Goal: Task Accomplishment & Management: Manage account settings

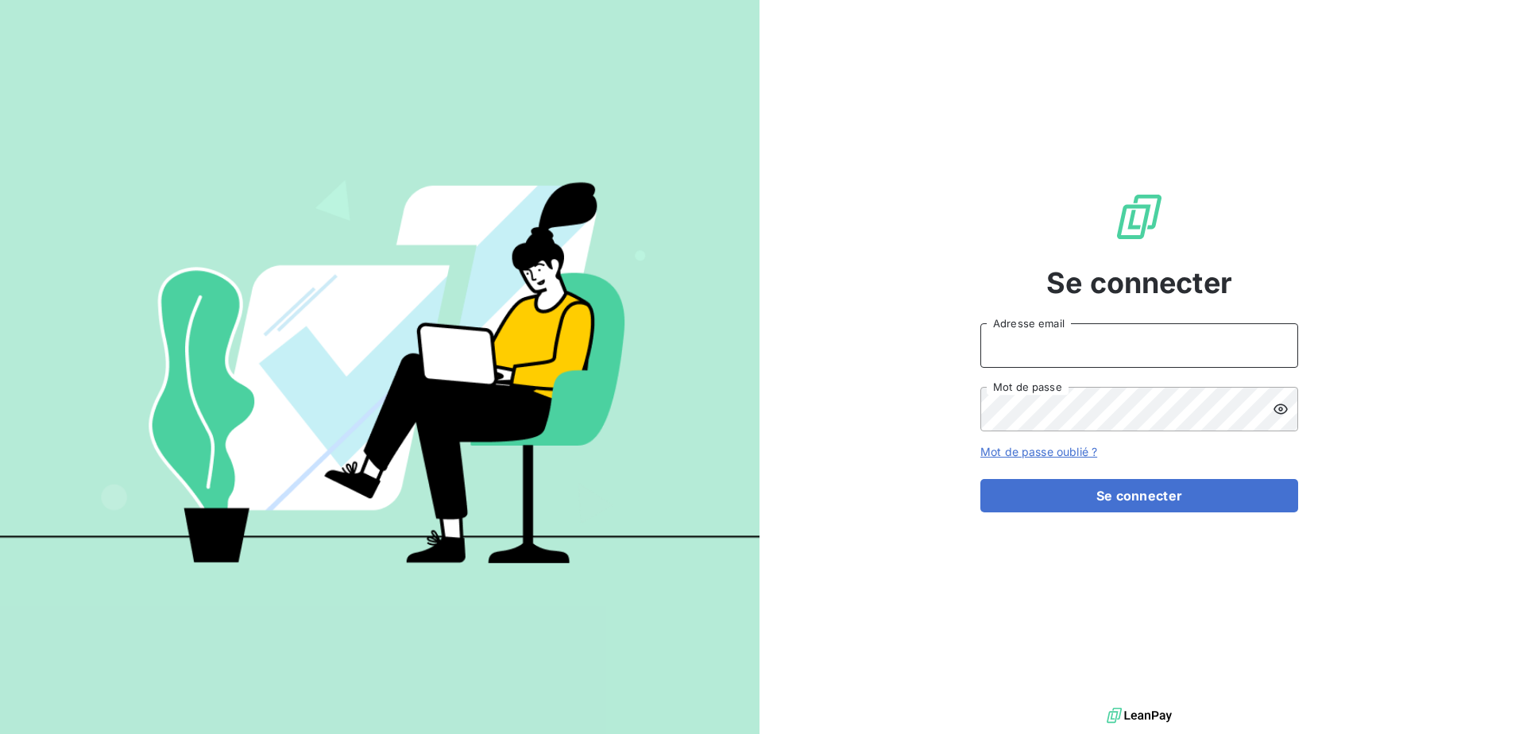
click at [1017, 333] on input "Adresse email" at bounding box center [1139, 345] width 318 height 44
type input "[EMAIL_ADDRESS][DOMAIN_NAME]"
click at [980, 479] on button "Se connecter" at bounding box center [1139, 495] width 318 height 33
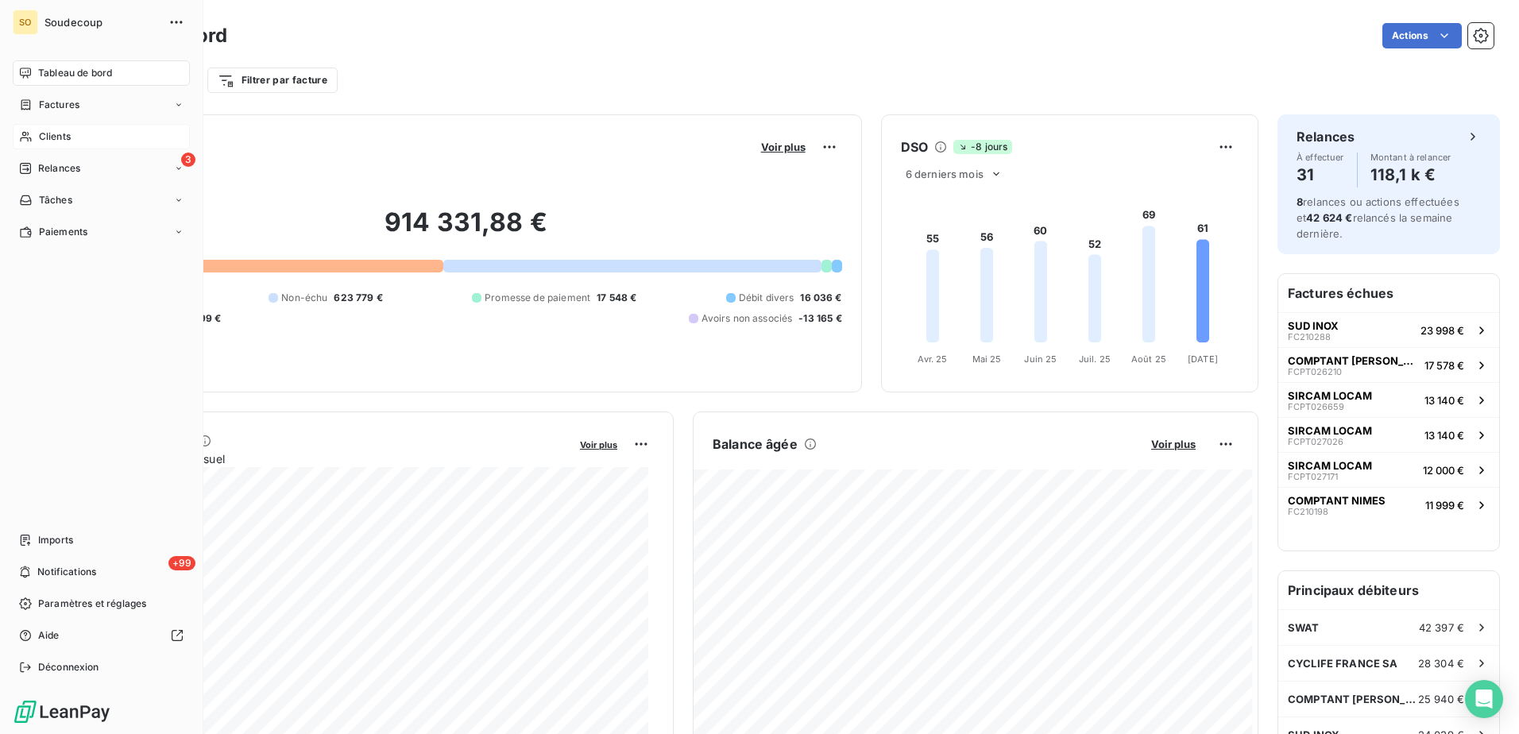
click at [44, 137] on span "Clients" at bounding box center [55, 136] width 32 height 14
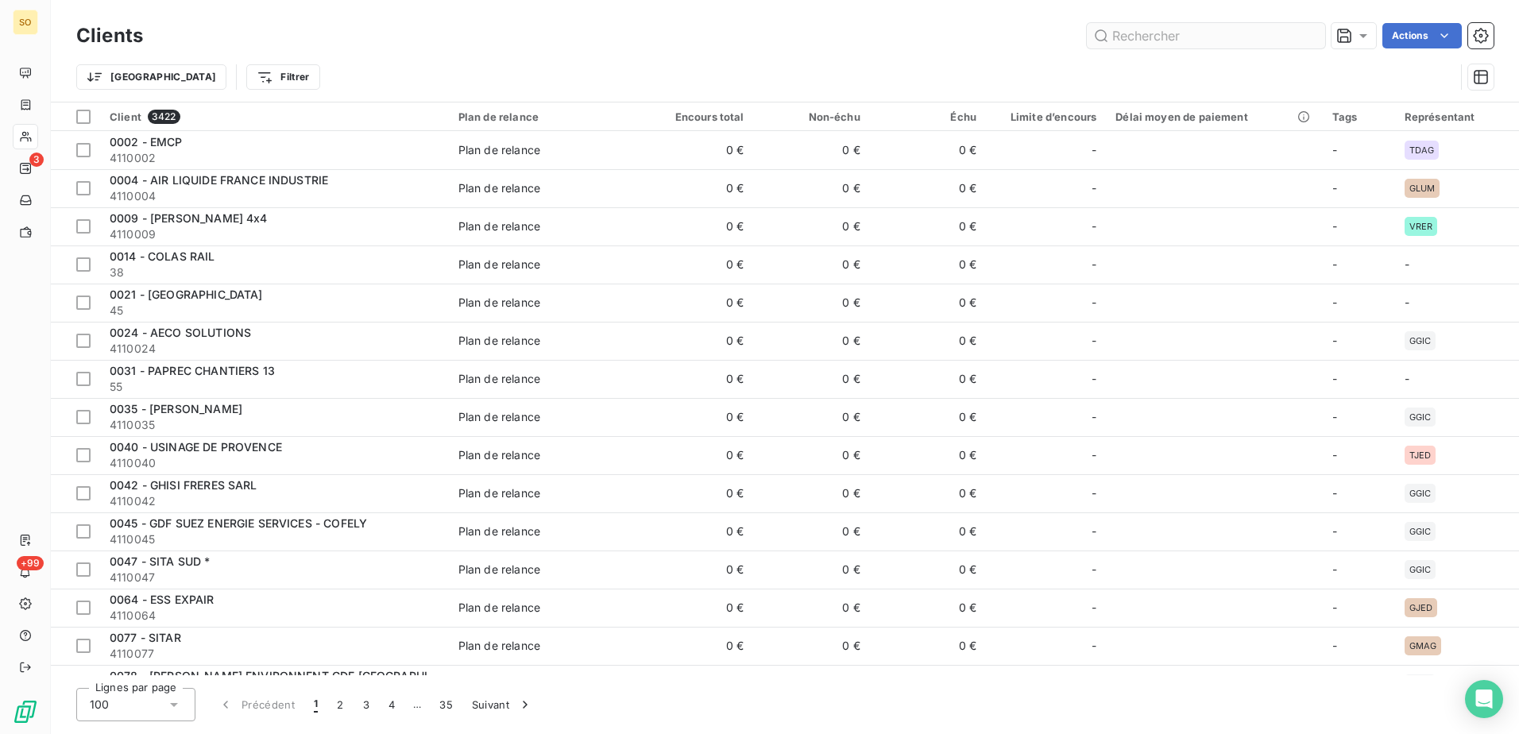
click at [1191, 36] on input "text" at bounding box center [1206, 35] width 238 height 25
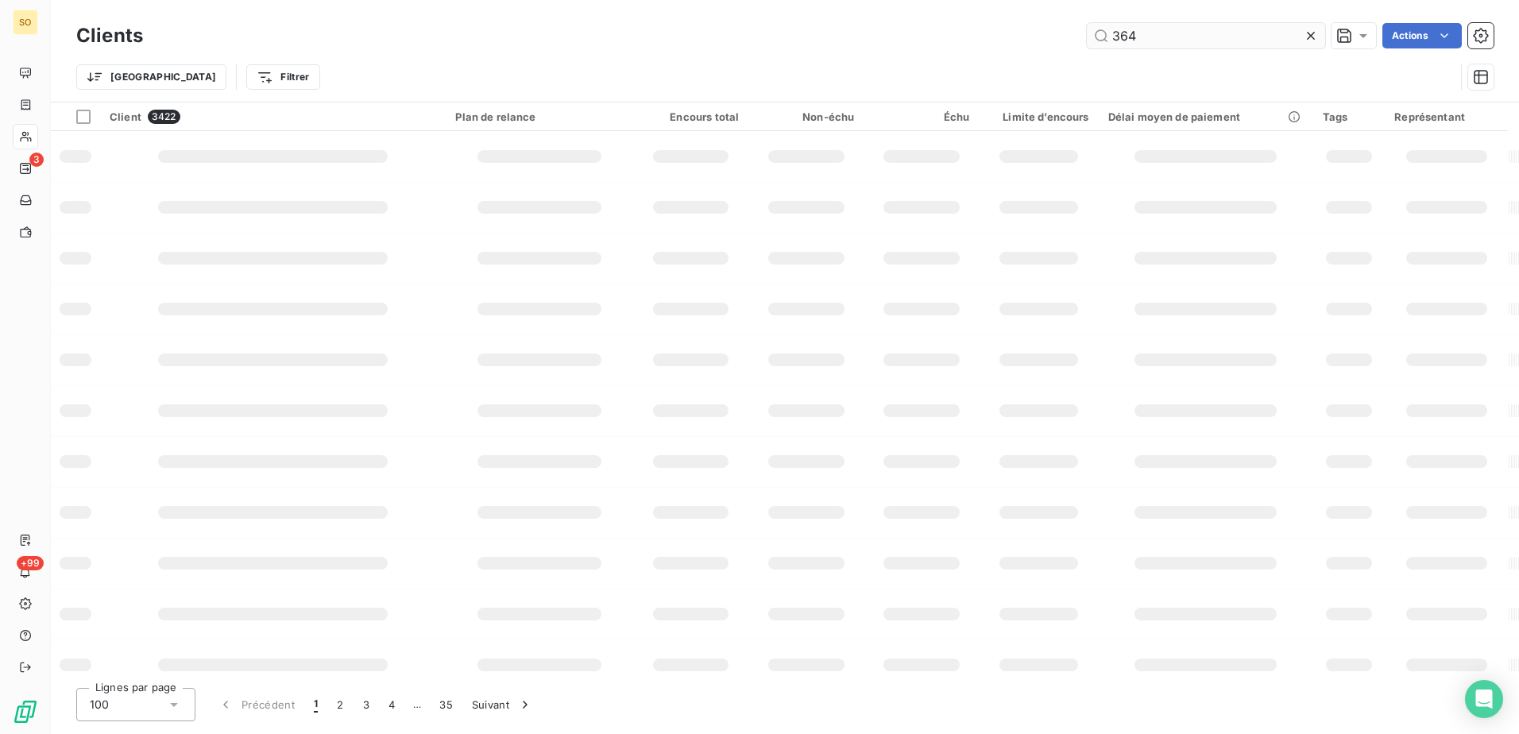
type input "364"
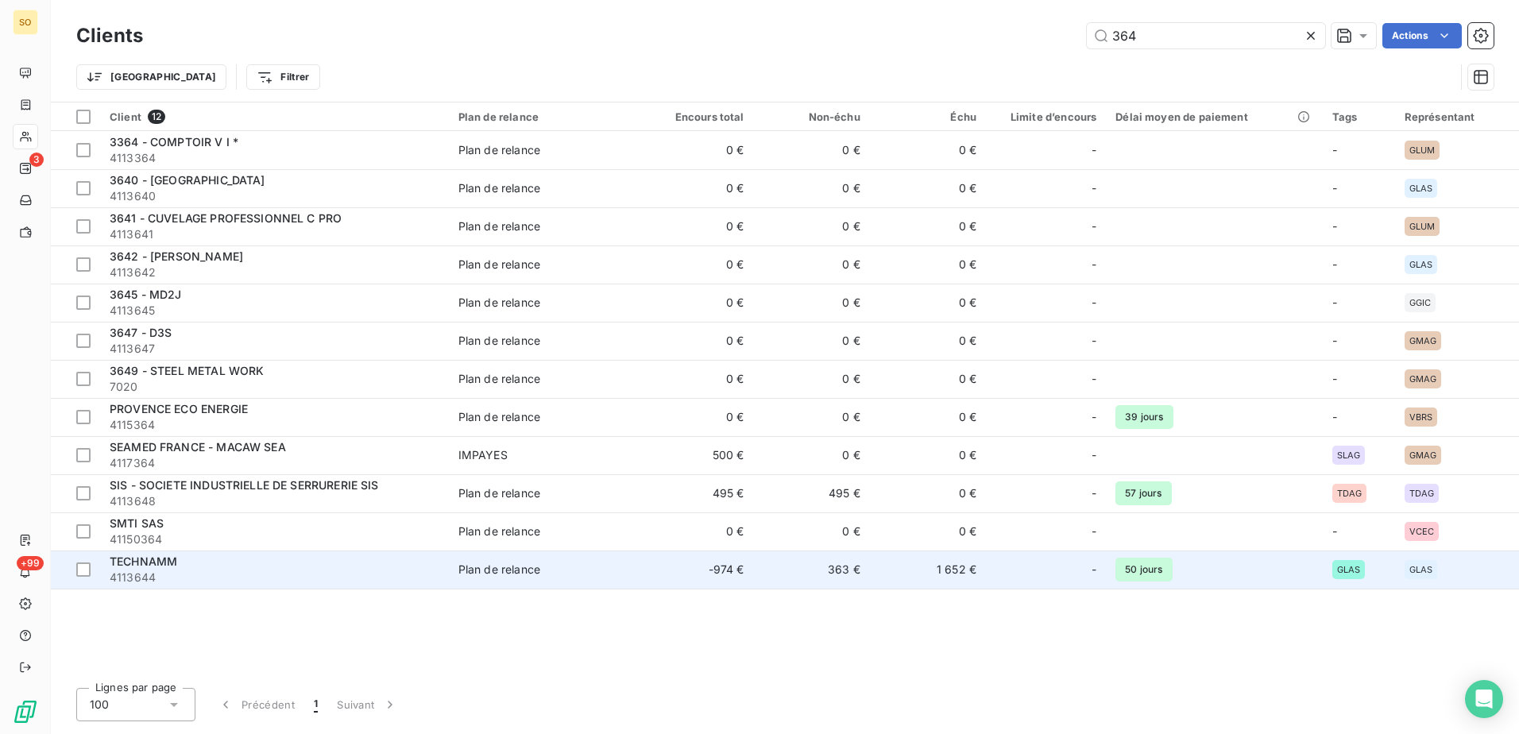
click at [126, 561] on span "TECHNAMM" at bounding box center [144, 561] width 68 height 14
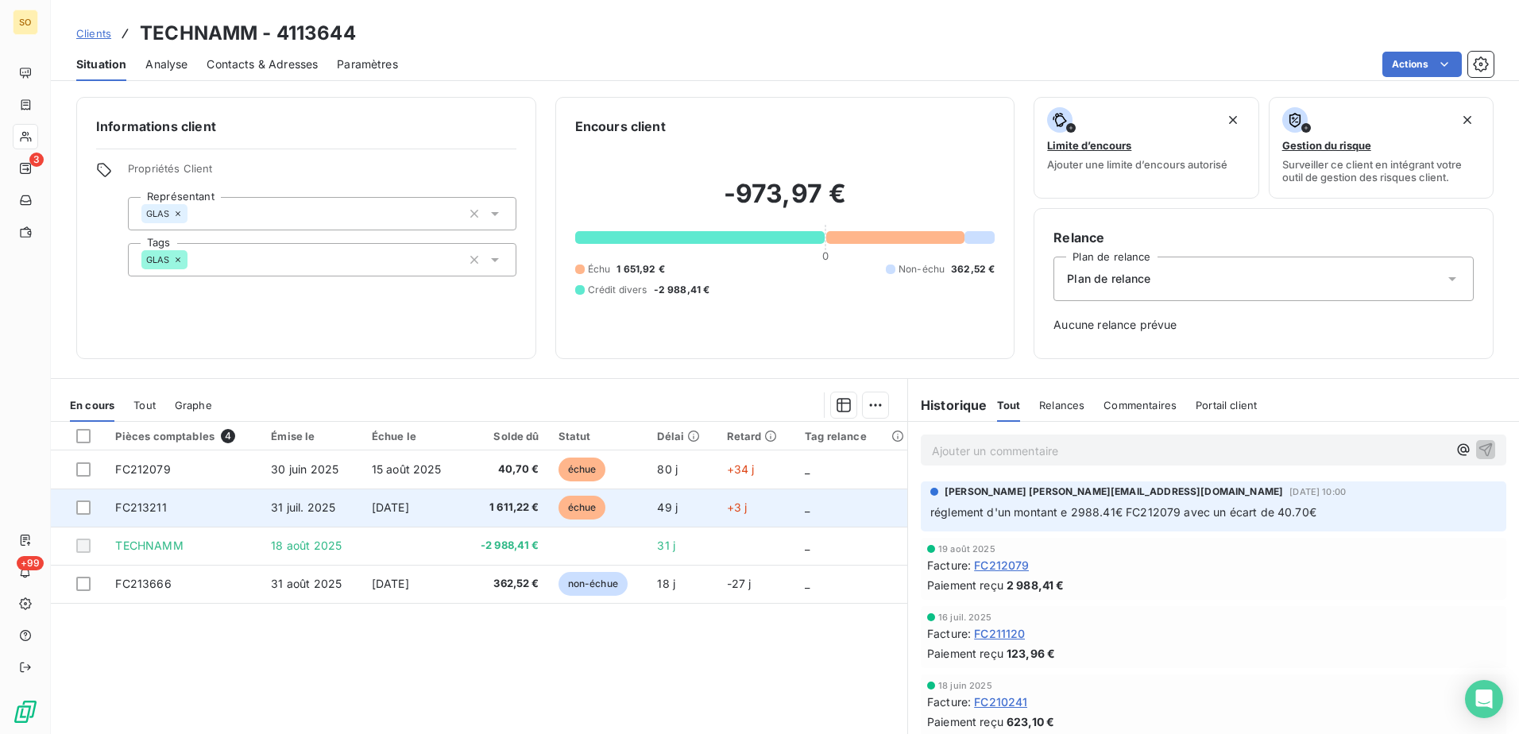
click at [316, 503] on span "31 juil. 2025" at bounding box center [303, 507] width 64 height 14
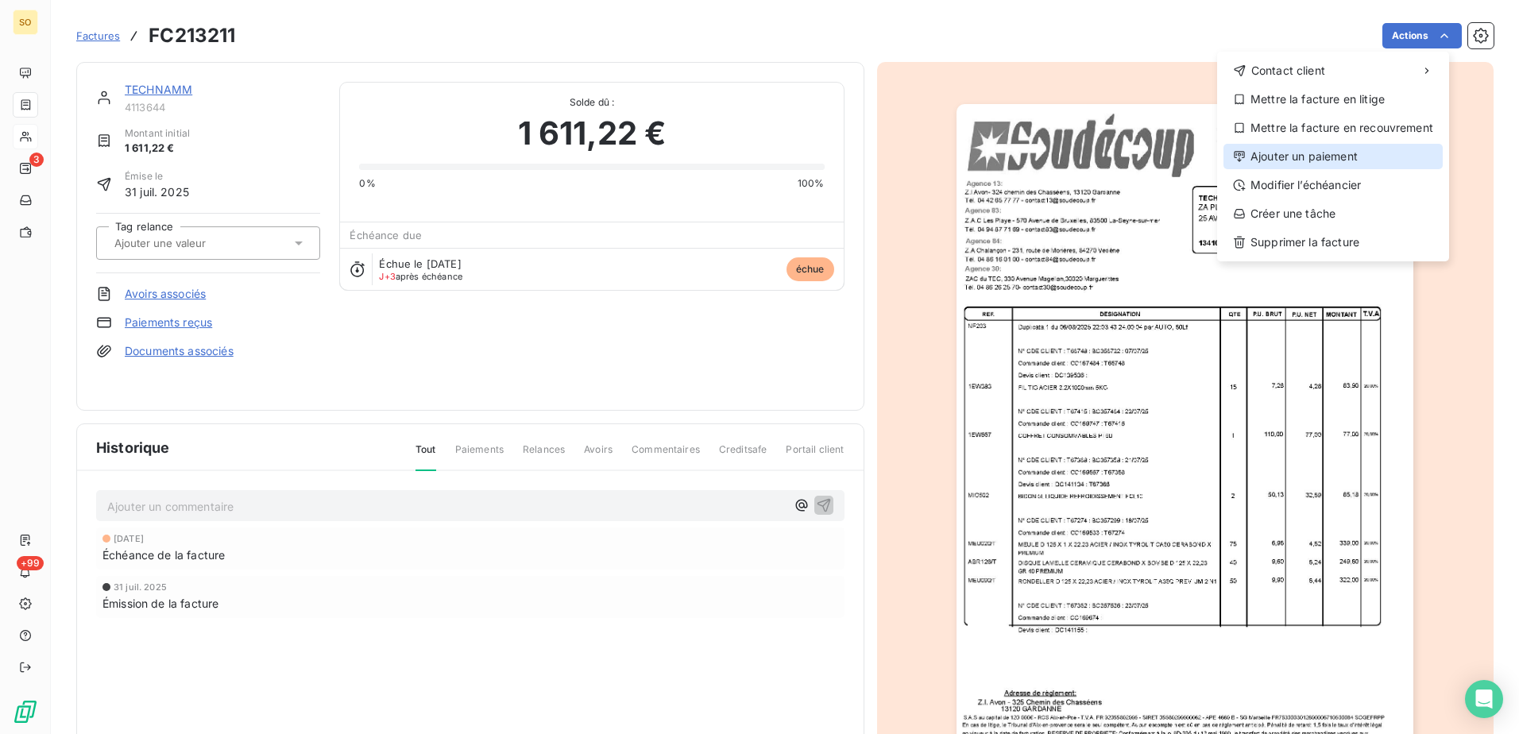
click at [1307, 158] on div "Ajouter un paiement" at bounding box center [1332, 156] width 219 height 25
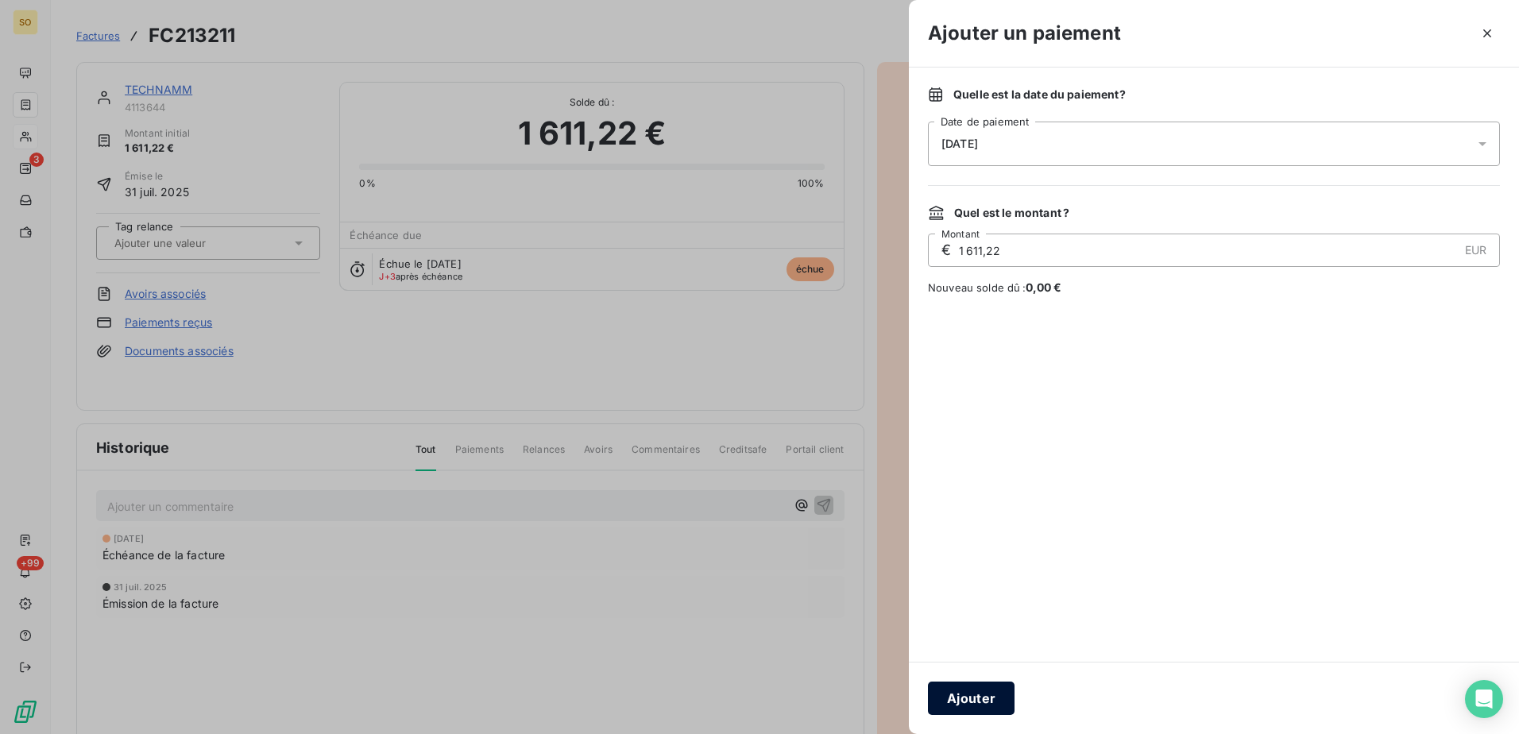
click at [955, 691] on button "Ajouter" at bounding box center [971, 697] width 87 height 33
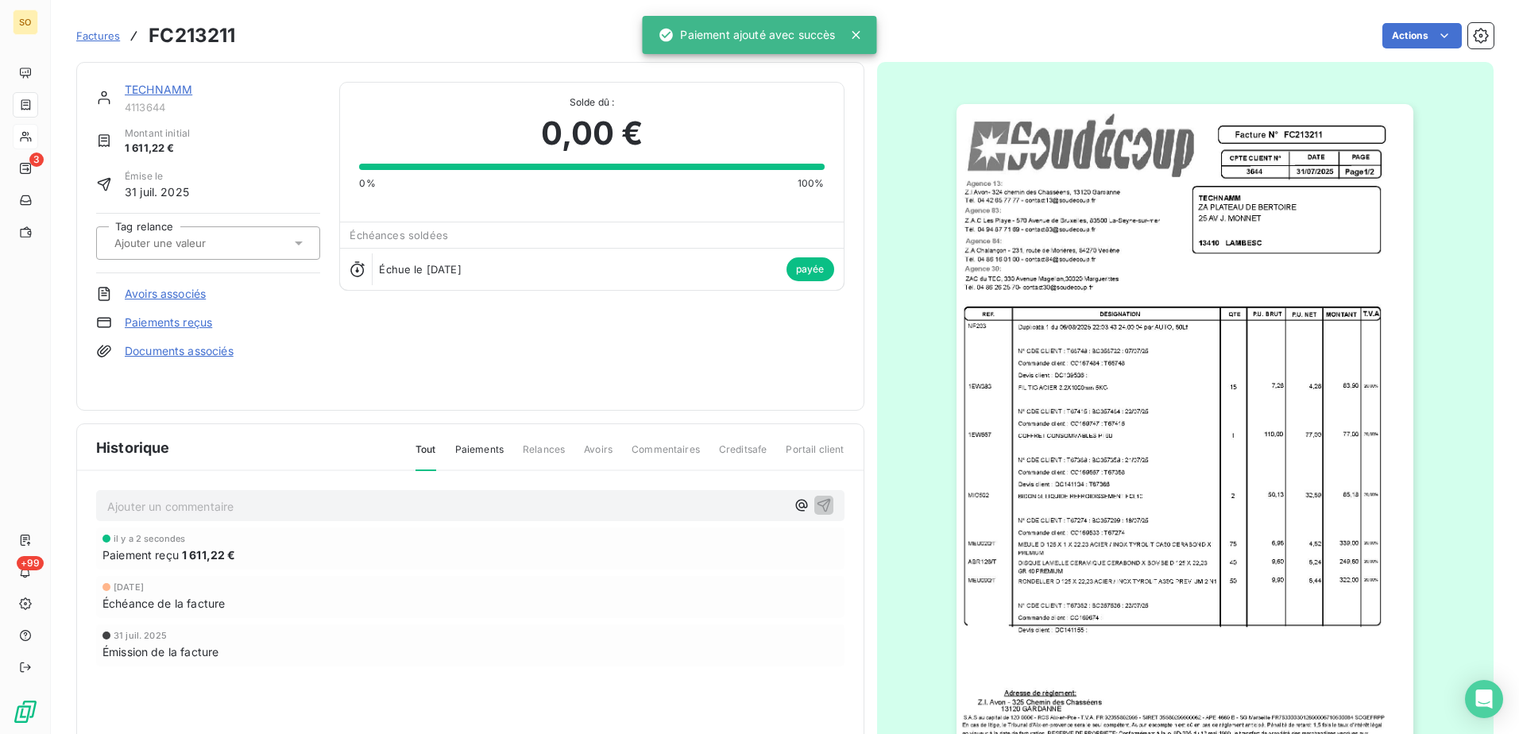
click at [175, 91] on link "TECHNAMM" at bounding box center [159, 90] width 68 height 14
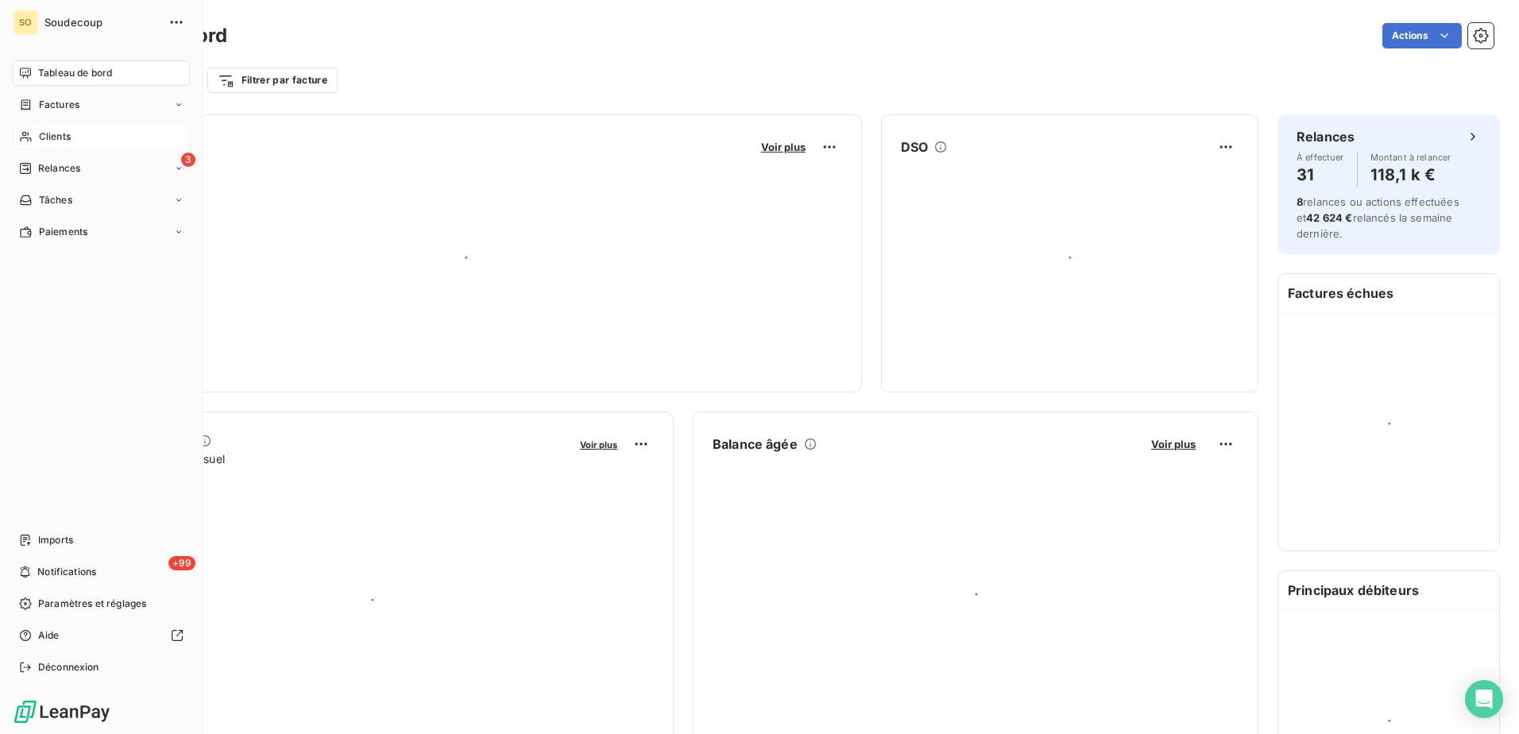
click at [44, 131] on span "Clients" at bounding box center [55, 136] width 32 height 14
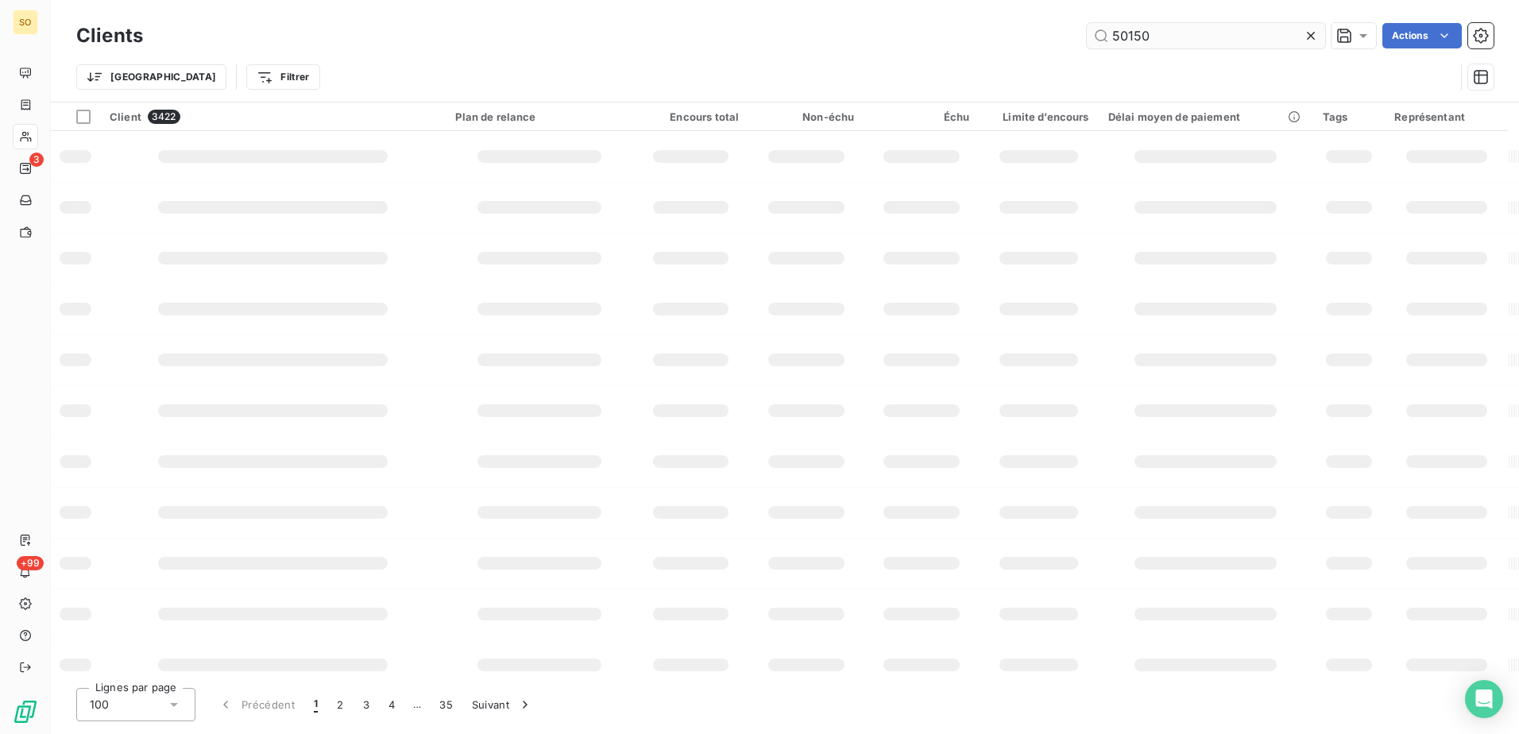
type input "50150"
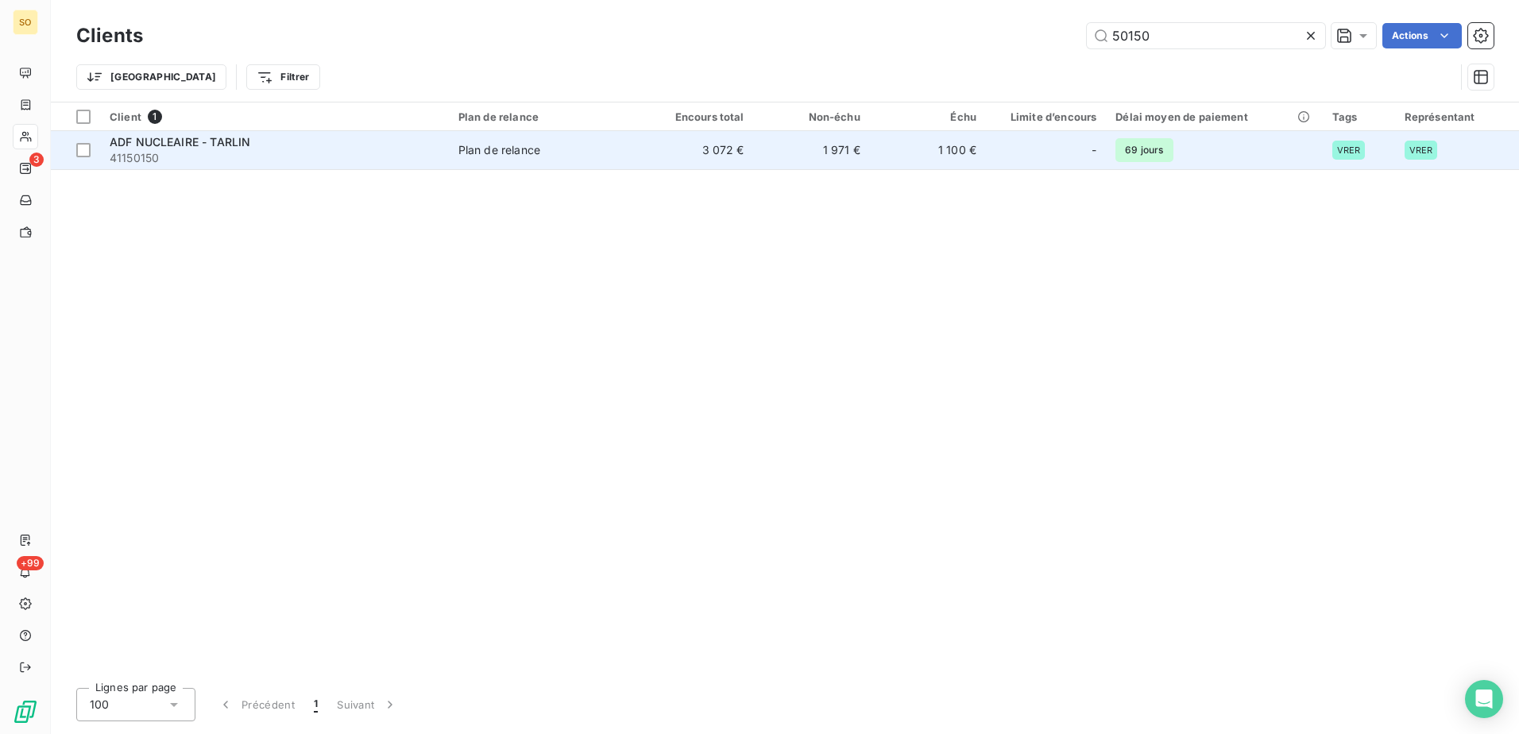
click at [491, 146] on div "Plan de relance" at bounding box center [499, 150] width 82 height 16
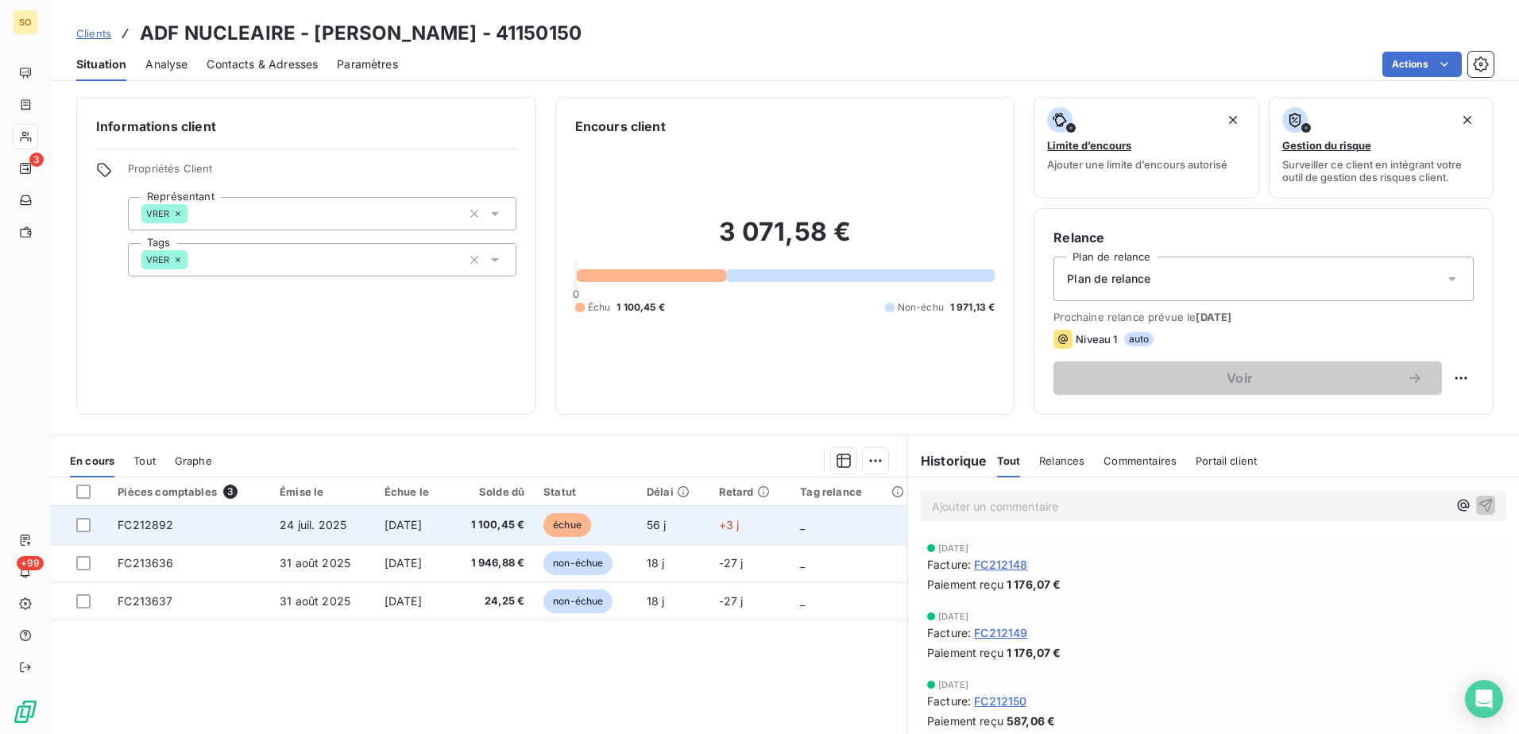
click at [324, 528] on span "24 juil. 2025" at bounding box center [313, 525] width 67 height 14
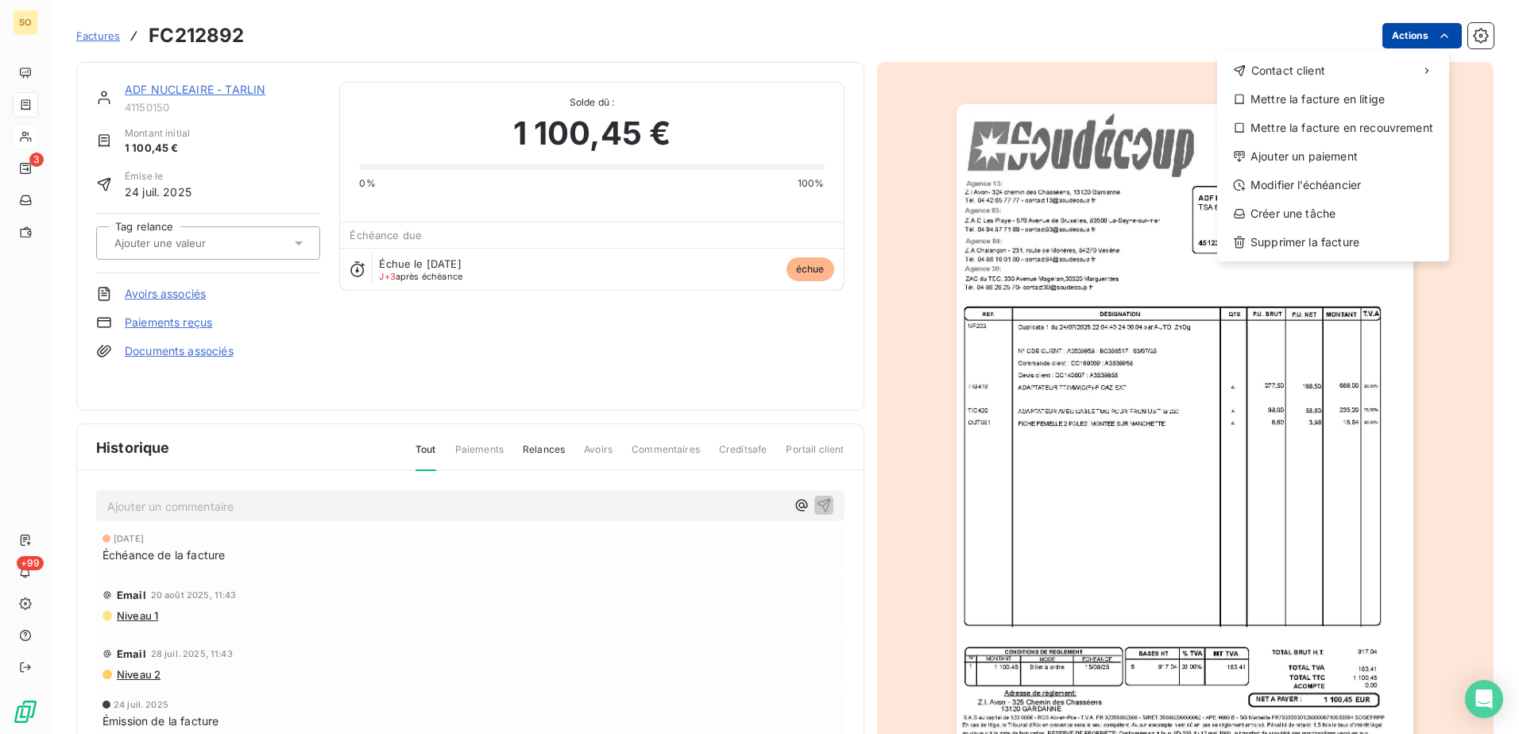
click at [1403, 40] on html "SO 3 +99 Factures FC212892 Actions Contact client Mettre la facture en litige M…" at bounding box center [759, 367] width 1519 height 734
click at [1327, 159] on div "Ajouter un paiement" at bounding box center [1332, 156] width 219 height 25
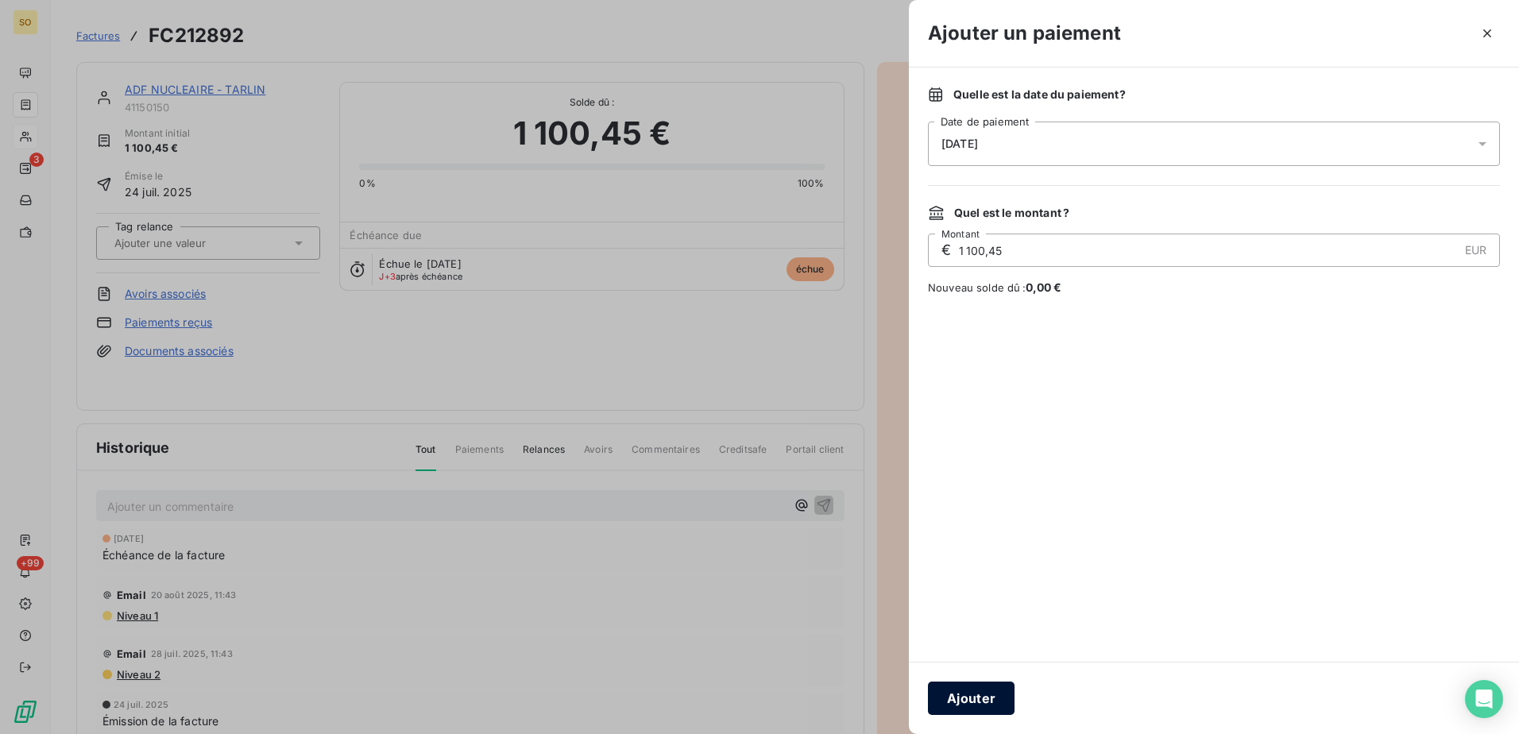
click at [971, 708] on button "Ajouter" at bounding box center [971, 697] width 87 height 33
